Goal: Transaction & Acquisition: Book appointment/travel/reservation

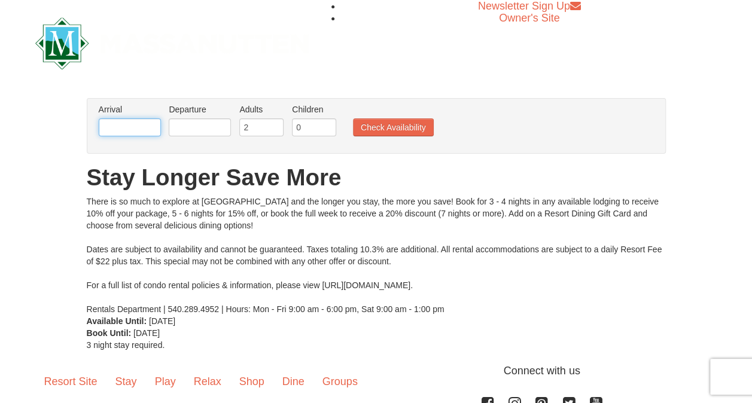
click at [127, 129] on input "text" at bounding box center [130, 127] width 62 height 18
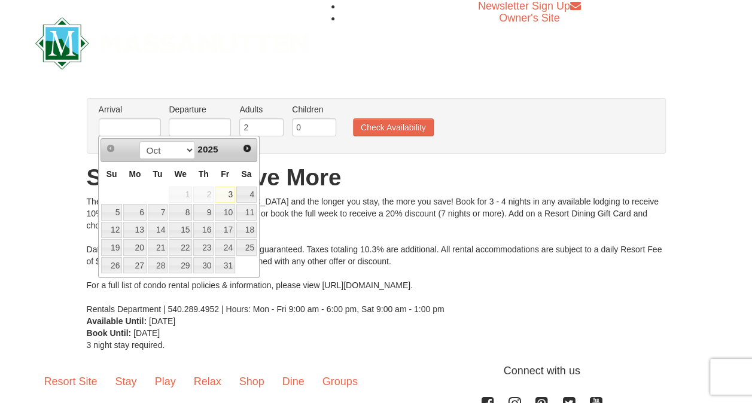
click at [208, 146] on span "2025" at bounding box center [207, 149] width 20 height 10
click at [248, 150] on span "Next" at bounding box center [247, 149] width 10 height 10
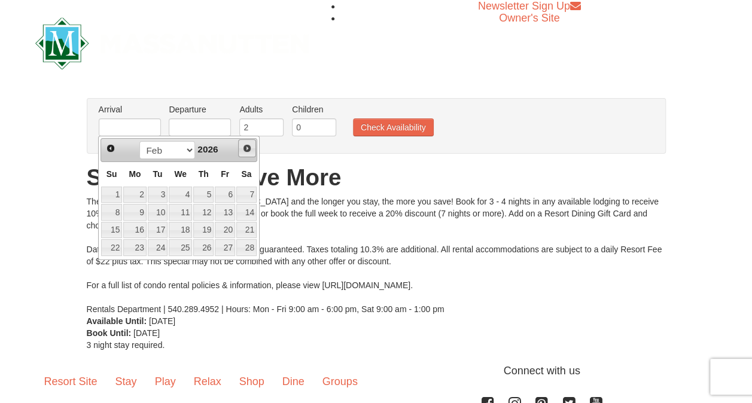
click at [248, 150] on span "Next" at bounding box center [247, 149] width 10 height 10
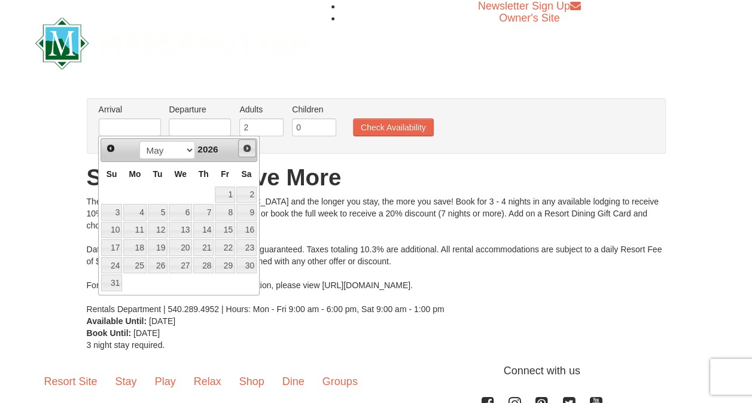
click at [248, 150] on span "Next" at bounding box center [247, 149] width 10 height 10
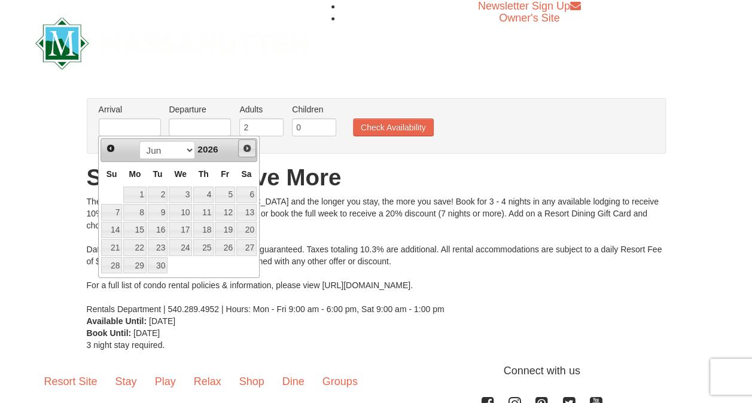
click at [248, 150] on span "Next" at bounding box center [247, 149] width 10 height 10
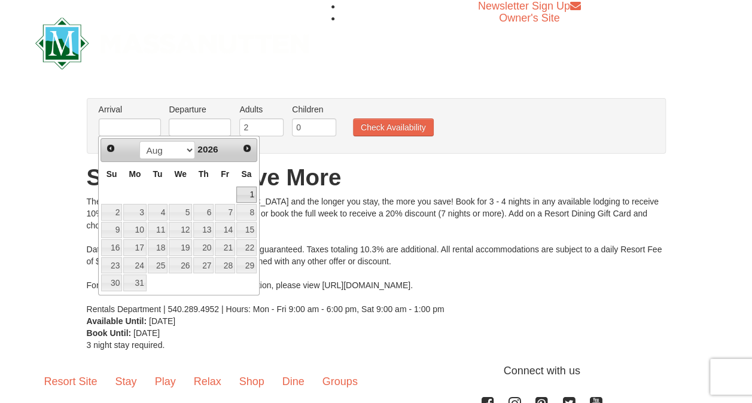
click at [242, 196] on link "1" at bounding box center [246, 195] width 20 height 17
type input "[DATE]"
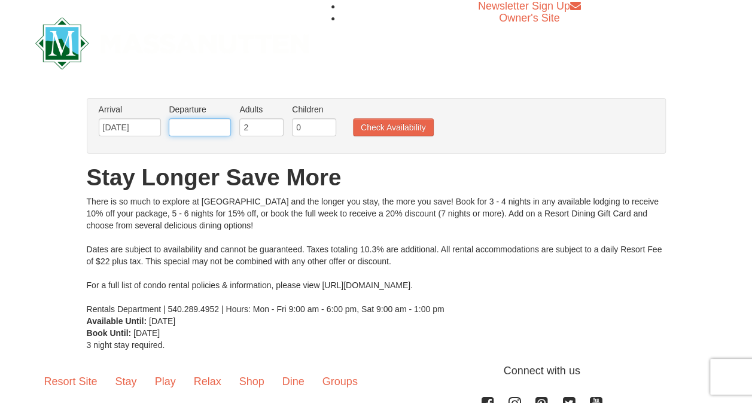
click at [208, 129] on input "text" at bounding box center [200, 127] width 62 height 18
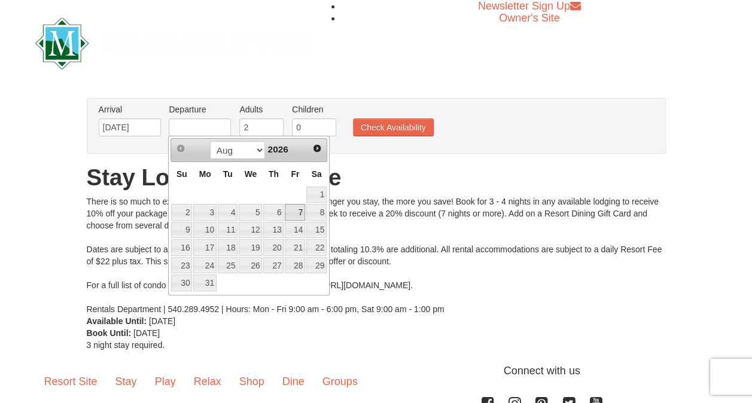
click at [297, 212] on link "7" at bounding box center [295, 212] width 20 height 17
type input "08/07/2026"
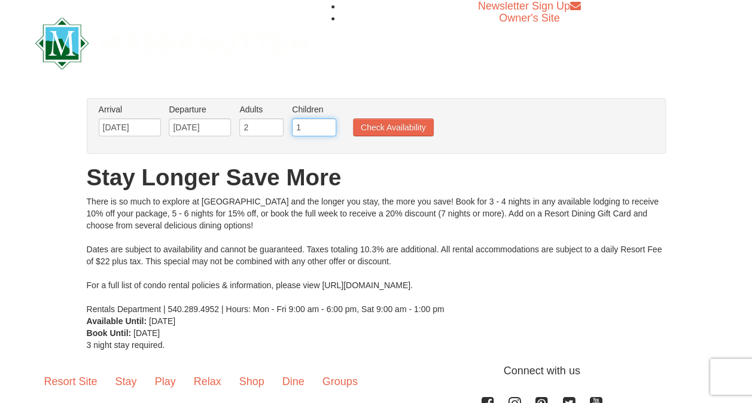
click at [325, 123] on input "1" at bounding box center [314, 127] width 44 height 18
type input "2"
click at [325, 123] on input "2" at bounding box center [314, 127] width 44 height 18
click at [396, 123] on button "Check Availability" at bounding box center [393, 127] width 81 height 18
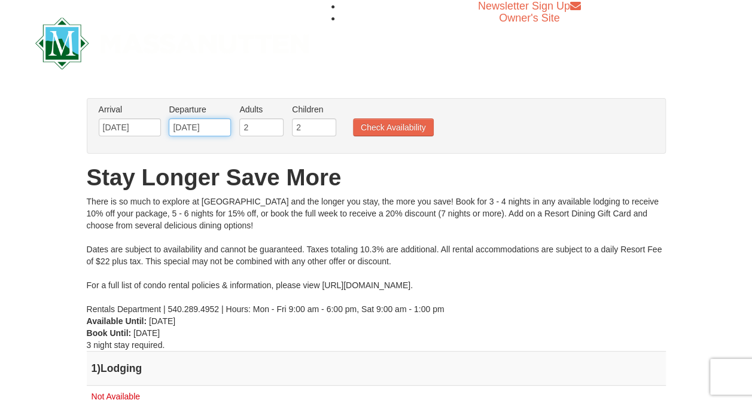
click at [202, 124] on input "[DATE]" at bounding box center [200, 127] width 62 height 18
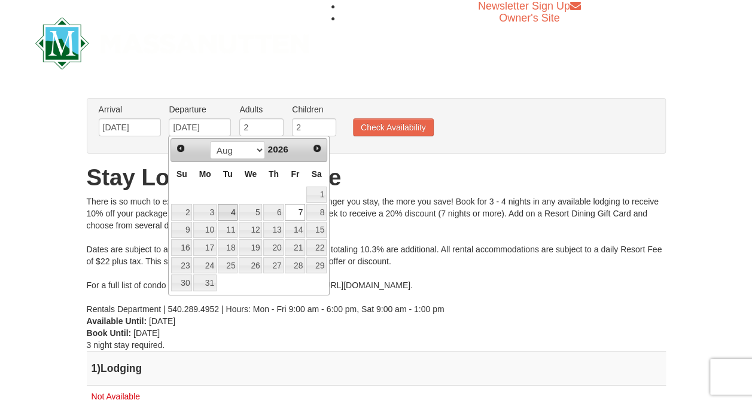
click at [224, 212] on link "4" at bounding box center [228, 212] width 20 height 17
type input "08/04/2026"
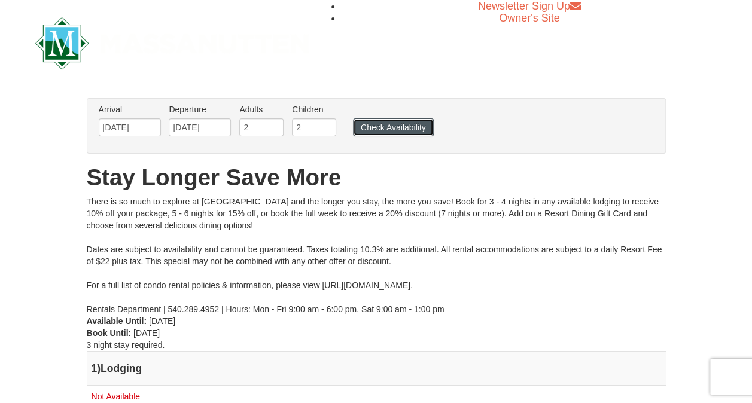
click at [371, 128] on button "Check Availability" at bounding box center [393, 127] width 81 height 18
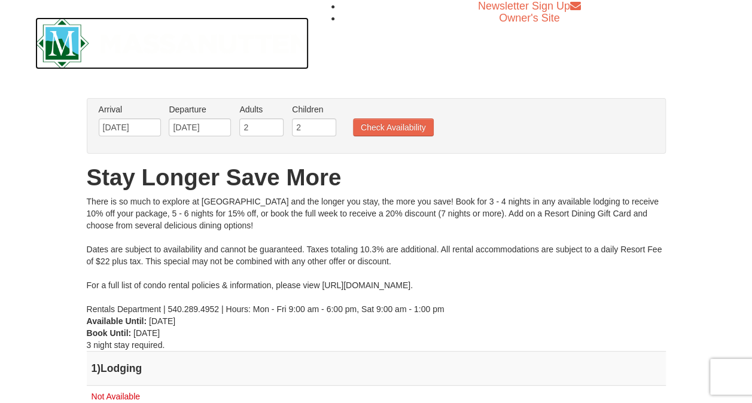
click at [63, 33] on img at bounding box center [172, 43] width 274 height 52
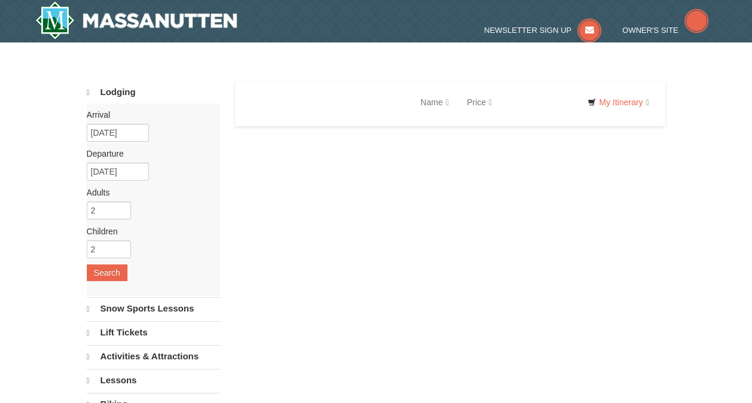
select select "10"
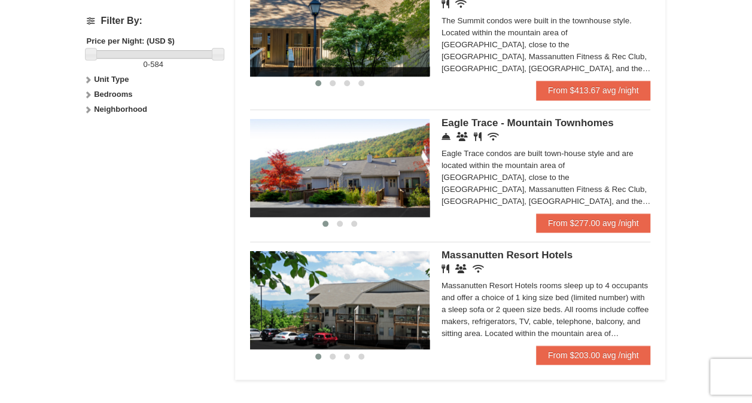
scroll to position [538, 0]
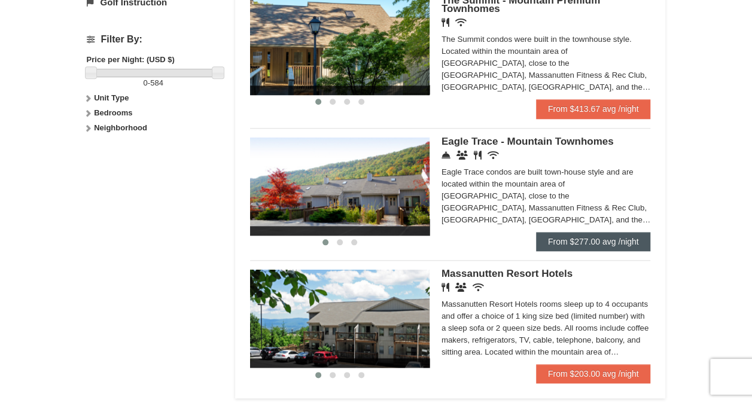
click at [604, 230] on div "Eagle Trace - Mountain Townhomes Concierge Desk Conference Facilities Restauran…" at bounding box center [545, 185] width 209 height 95
click at [603, 242] on link "From $277.00 avg /night" at bounding box center [593, 241] width 115 height 19
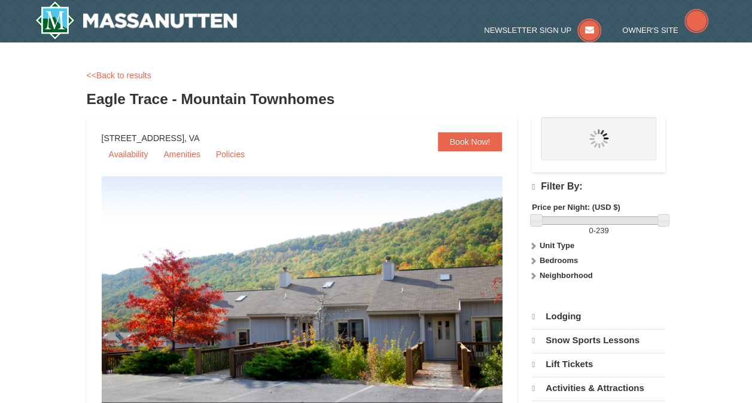
select select "10"
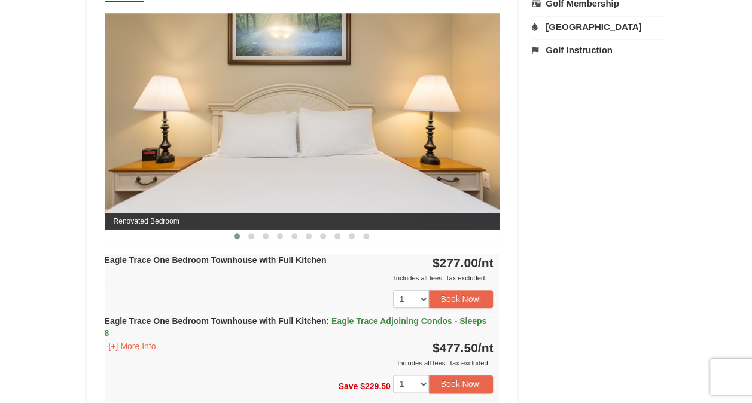
scroll to position [538, 0]
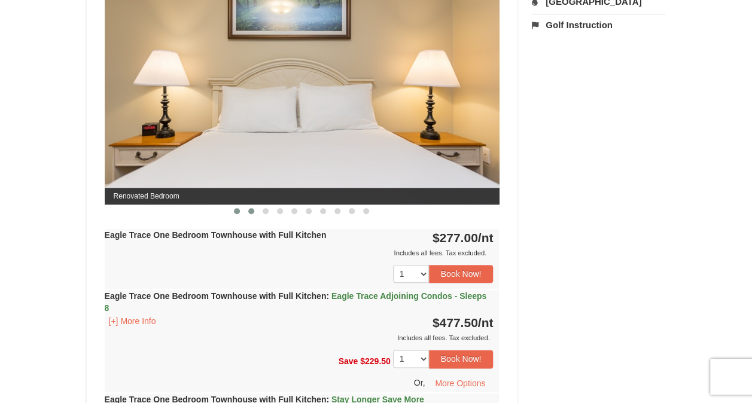
click at [248, 212] on button at bounding box center [251, 211] width 14 height 12
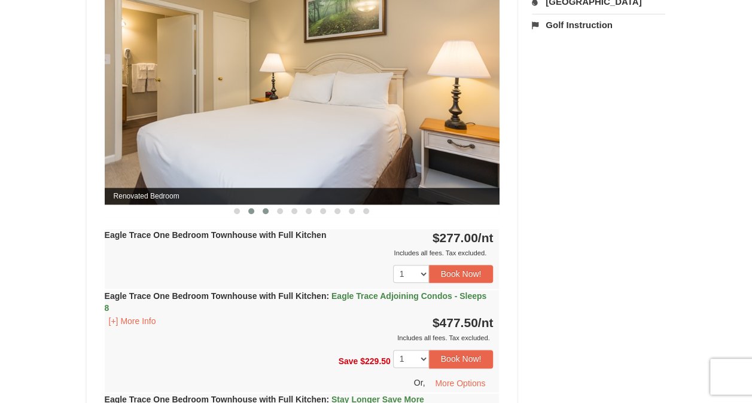
click at [263, 212] on button at bounding box center [265, 211] width 14 height 12
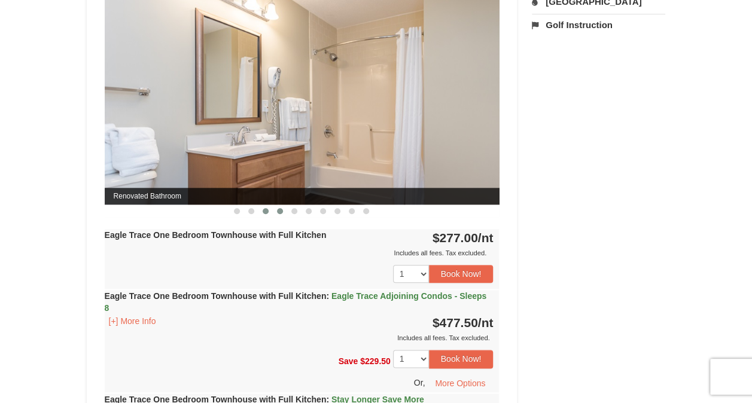
click at [280, 212] on span at bounding box center [280, 211] width 6 height 6
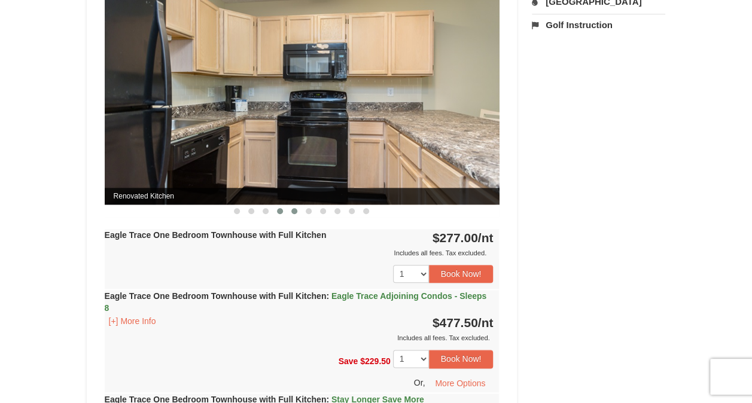
click at [294, 212] on span at bounding box center [294, 211] width 6 height 6
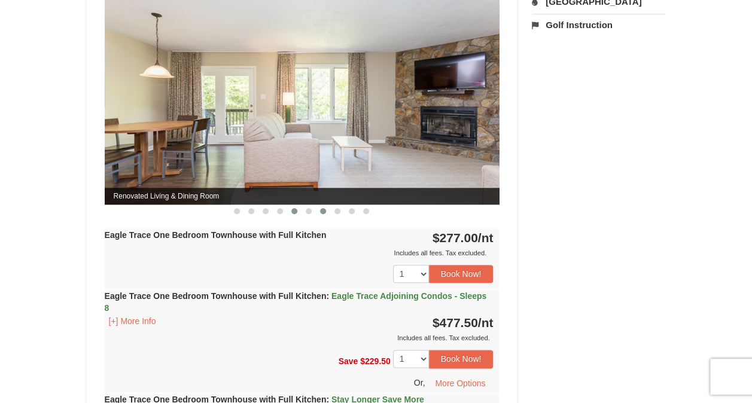
click at [316, 211] on button at bounding box center [323, 211] width 14 height 12
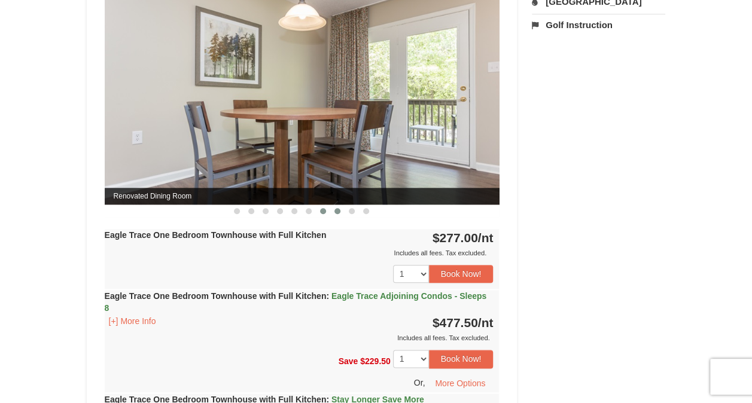
click at [334, 211] on span at bounding box center [337, 211] width 6 height 6
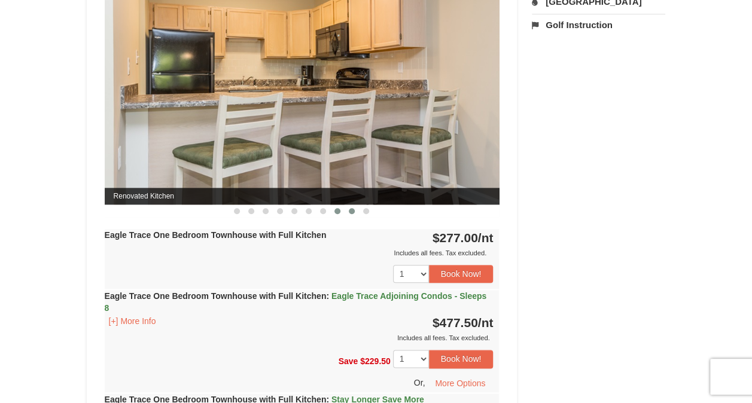
click at [350, 211] on span at bounding box center [352, 211] width 6 height 6
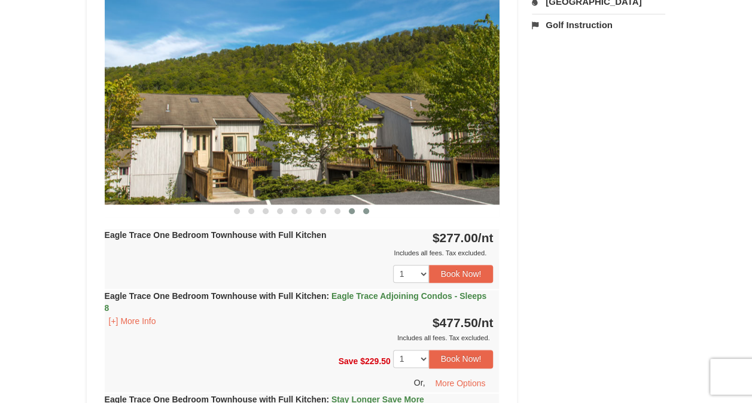
click at [360, 210] on button at bounding box center [366, 211] width 14 height 12
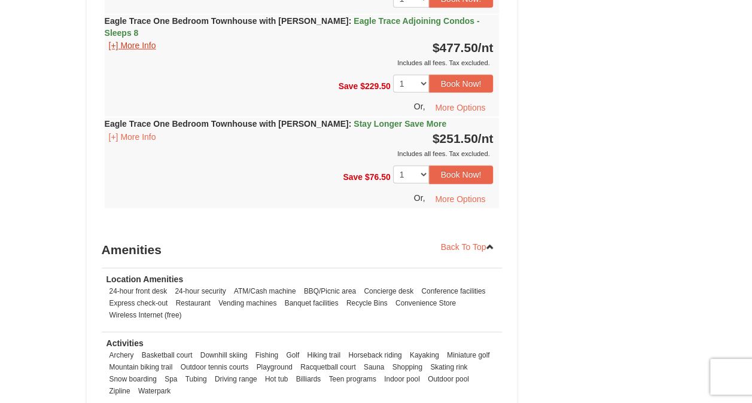
scroll to position [1316, 0]
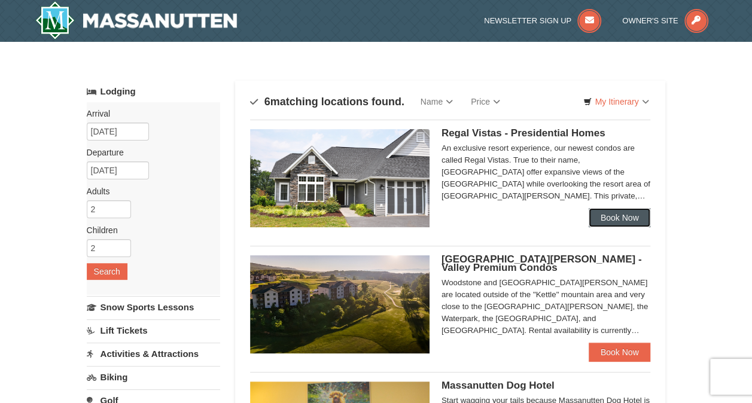
click at [611, 215] on link "Book Now" at bounding box center [620, 217] width 62 height 19
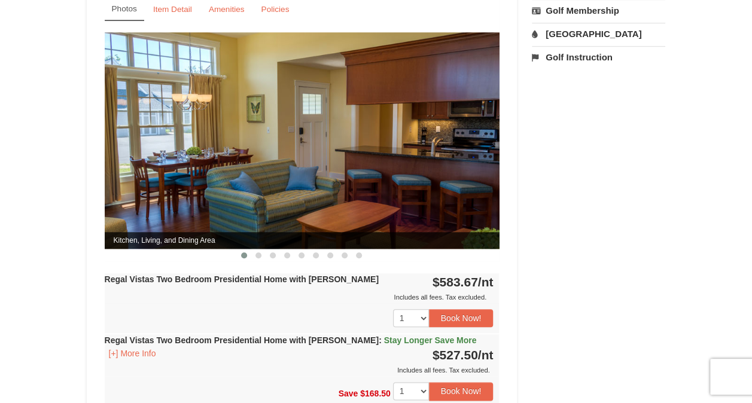
scroll to position [538, 0]
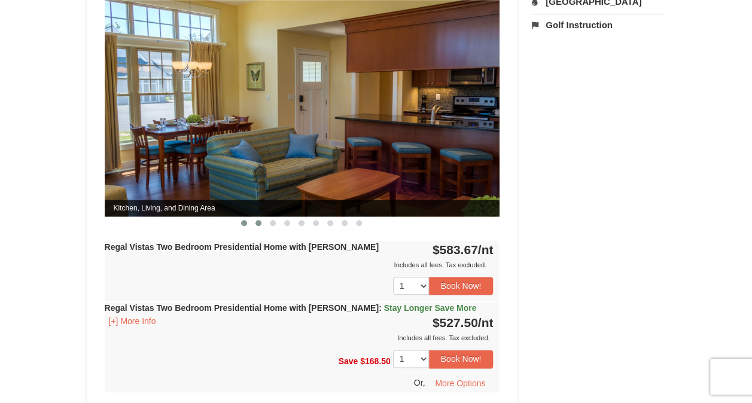
click at [263, 217] on button at bounding box center [258, 223] width 14 height 12
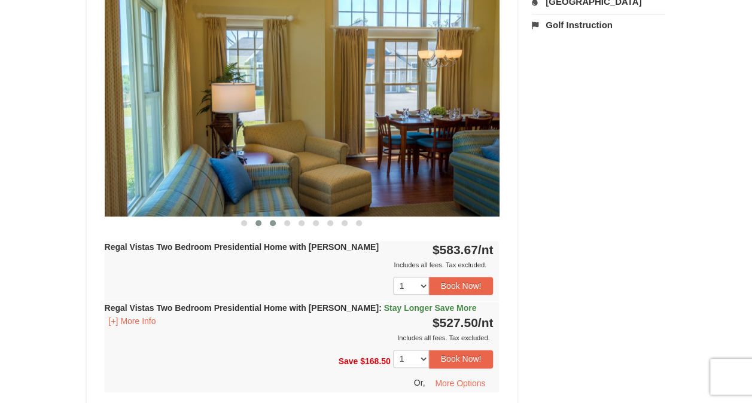
click at [270, 217] on button at bounding box center [273, 223] width 14 height 12
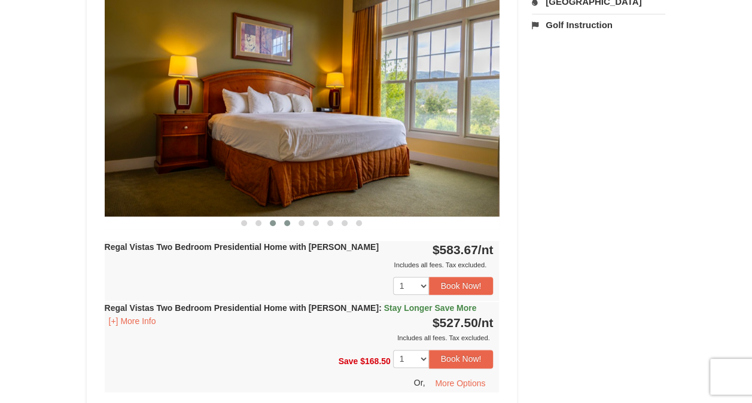
click at [281, 217] on button at bounding box center [287, 223] width 14 height 12
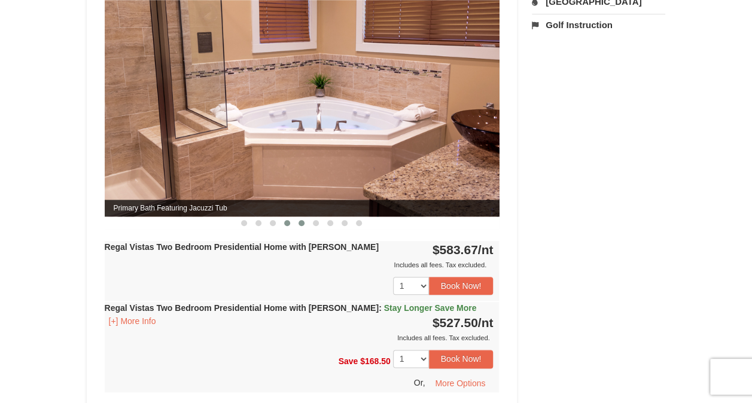
click at [301, 220] on span at bounding box center [301, 223] width 6 height 6
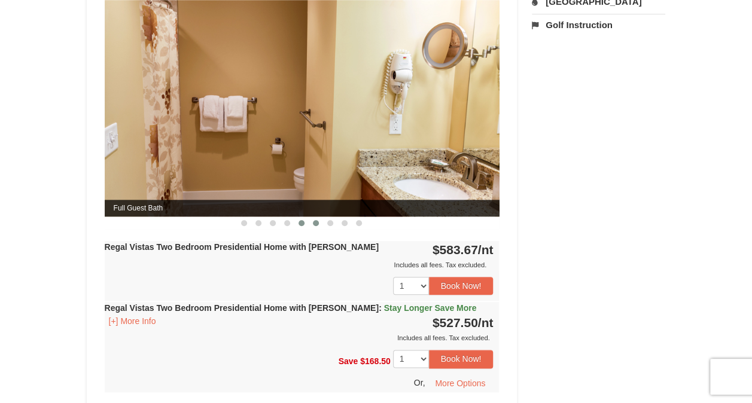
click at [321, 217] on button at bounding box center [316, 223] width 14 height 12
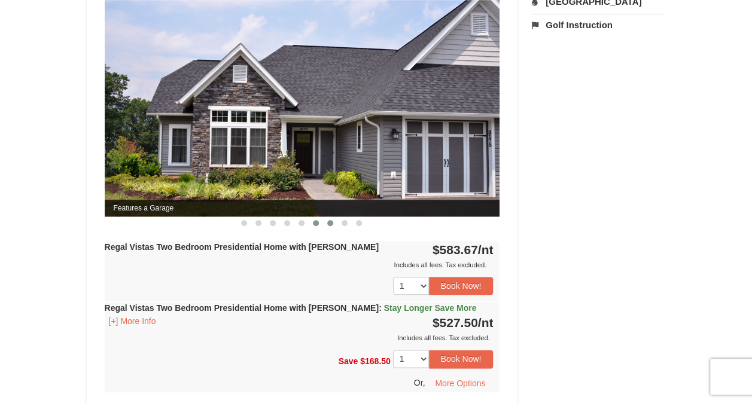
click at [325, 217] on button at bounding box center [330, 223] width 14 height 12
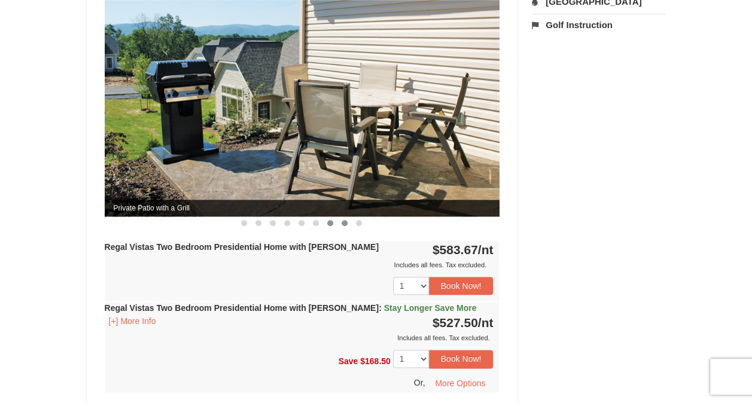
click at [342, 220] on span at bounding box center [345, 223] width 6 height 6
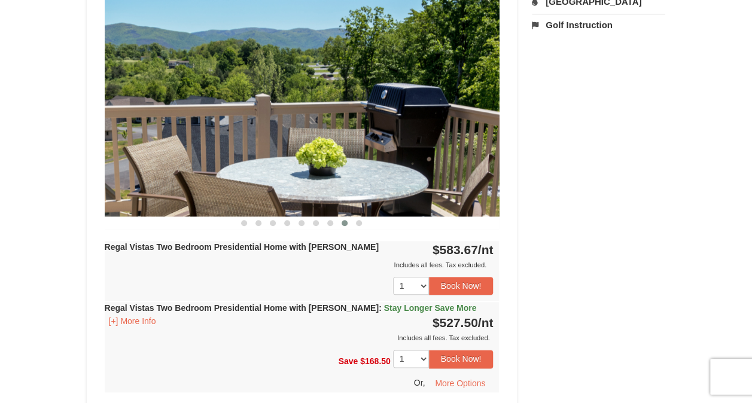
click at [366, 217] on div at bounding box center [302, 223] width 395 height 13
click at [363, 217] on button at bounding box center [359, 223] width 14 height 12
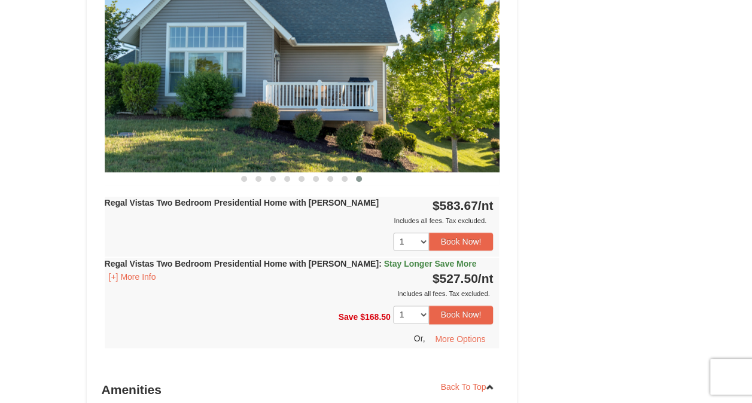
scroll to position [658, 0]
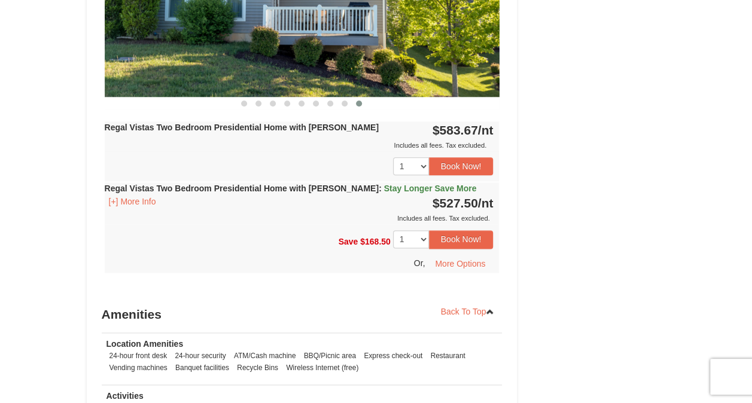
click at [388, 184] on span "Stay Longer Save More" at bounding box center [430, 189] width 93 height 10
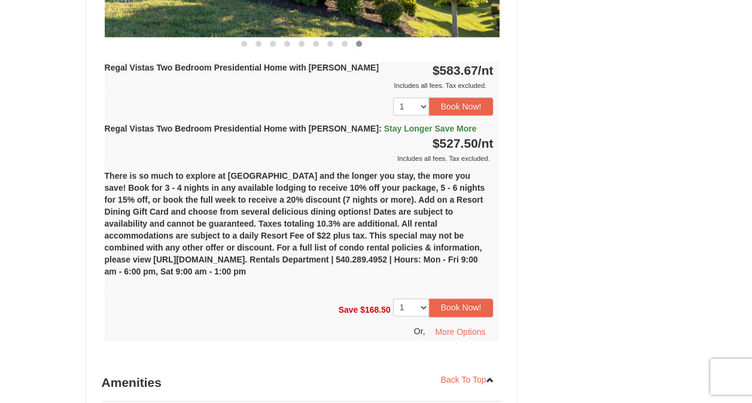
scroll to position [538, 0]
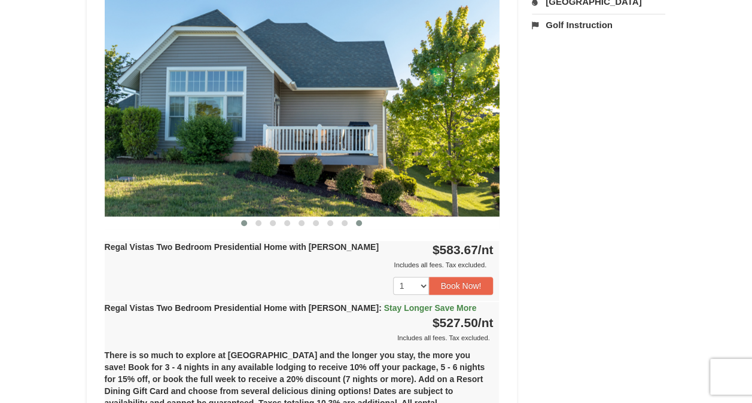
click at [244, 217] on button at bounding box center [244, 223] width 14 height 12
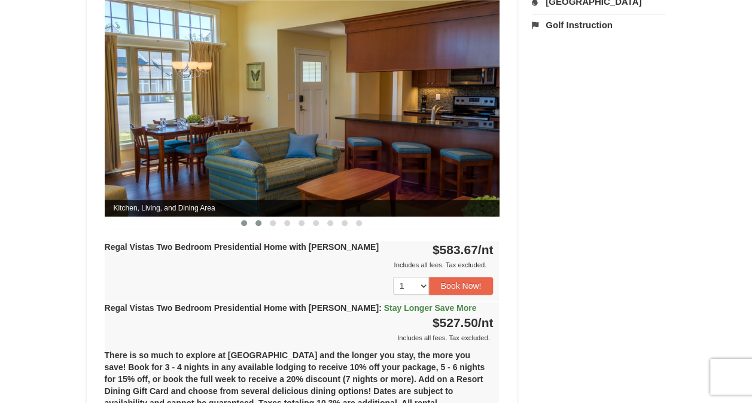
click at [261, 217] on button at bounding box center [258, 223] width 14 height 12
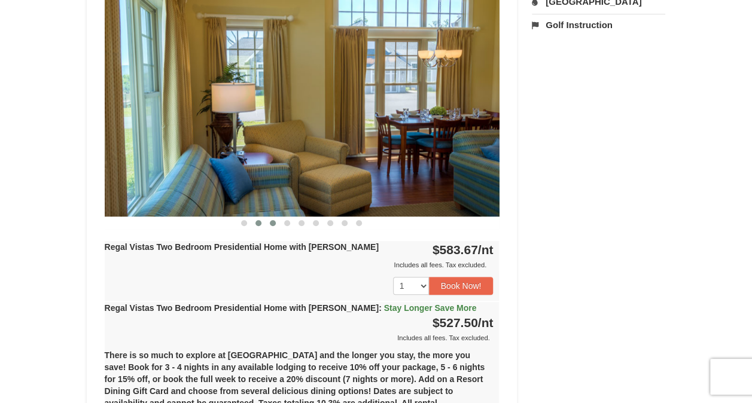
click at [276, 217] on button at bounding box center [273, 223] width 14 height 12
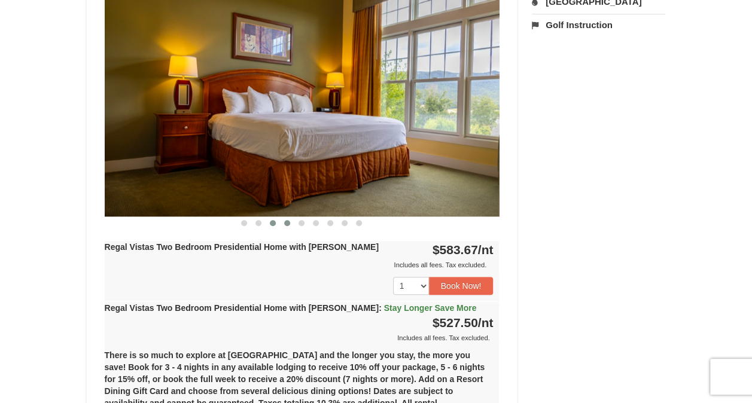
click at [286, 220] on span at bounding box center [287, 223] width 6 height 6
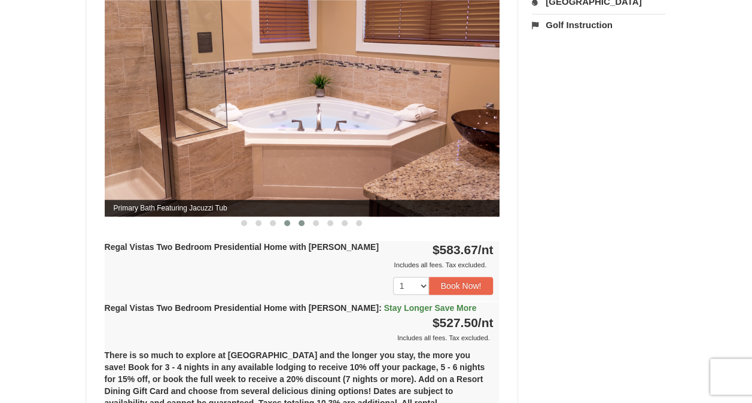
click at [297, 217] on button at bounding box center [301, 223] width 14 height 12
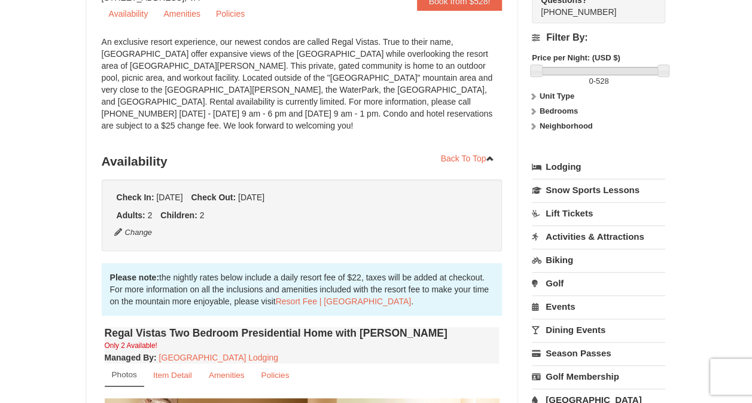
scroll to position [0, 0]
